Goal: Information Seeking & Learning: Learn about a topic

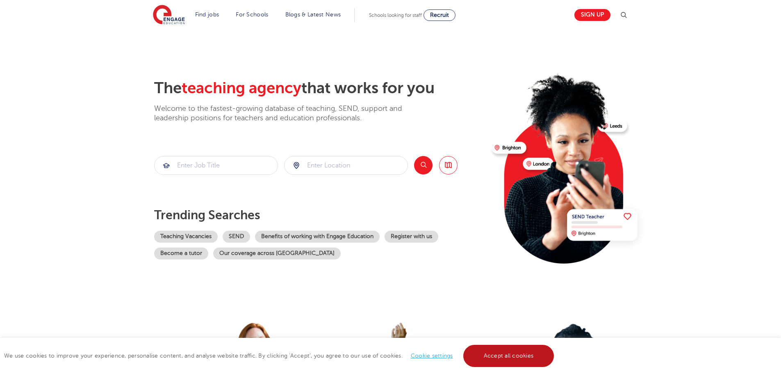
click at [497, 351] on link "Accept all cookies" at bounding box center [508, 355] width 91 height 22
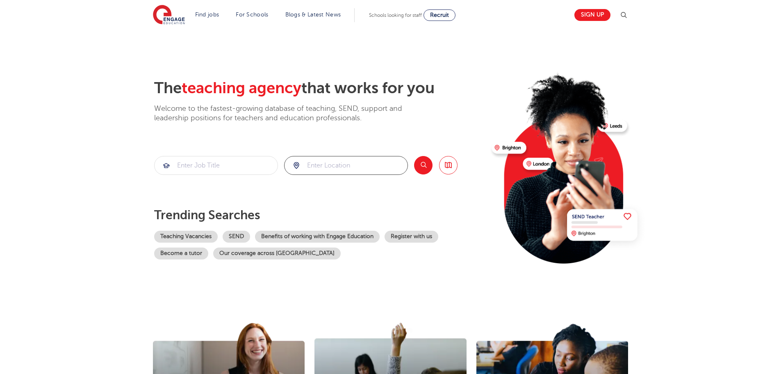
click at [368, 169] on input "search" at bounding box center [346, 165] width 123 height 18
type input "hatfield"
click button "Submit" at bounding box center [0, 0] width 0 height 0
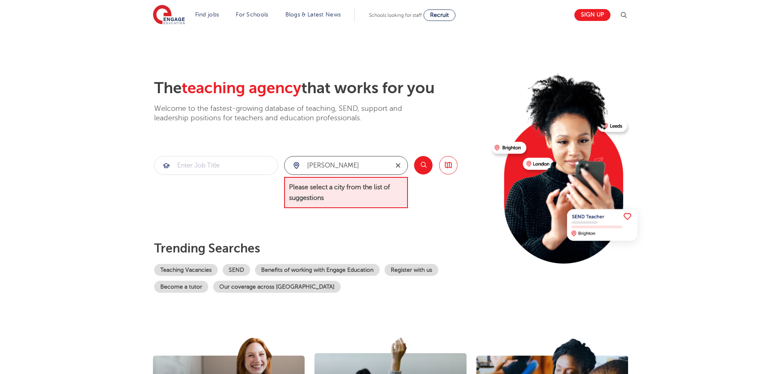
drag, startPoint x: 397, startPoint y: 161, endPoint x: 376, endPoint y: 162, distance: 21.8
click at [397, 162] on icon "reset" at bounding box center [398, 165] width 8 height 7
click at [367, 162] on input "search" at bounding box center [346, 165] width 123 height 18
click at [367, 166] on input "hat" at bounding box center [337, 165] width 104 height 18
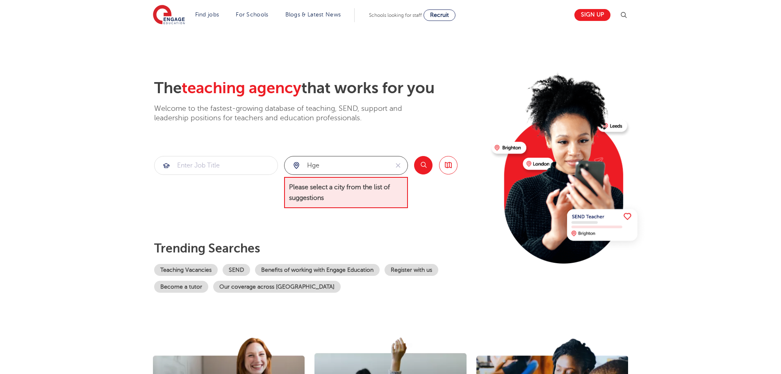
click at [367, 166] on input "hge" at bounding box center [337, 165] width 104 height 18
click at [360, 186] on li "Hertfordshire" at bounding box center [345, 189] width 117 height 16
type input "Hertfordshire"
click at [423, 167] on button "Search" at bounding box center [423, 165] width 18 height 18
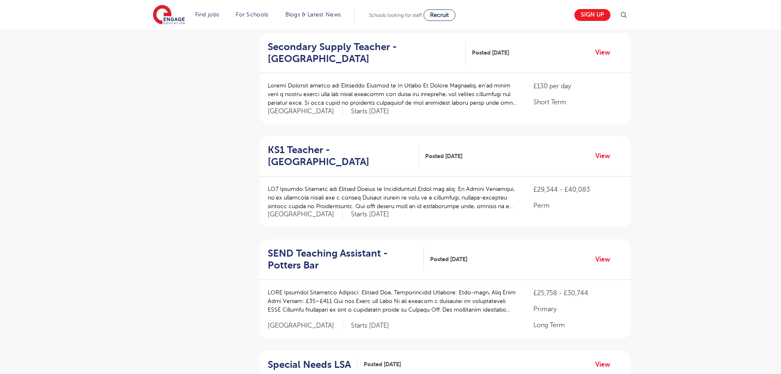
scroll to position [410, 0]
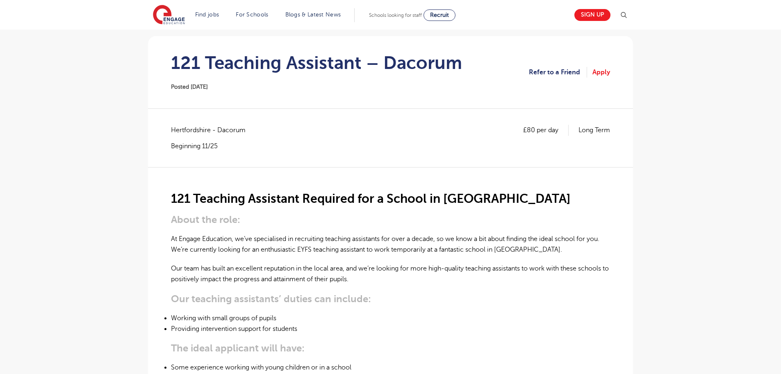
scroll to position [41, 0]
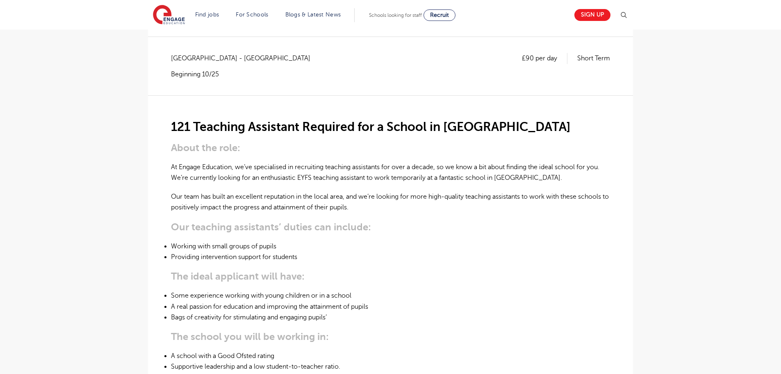
scroll to position [164, 0]
